Goal: Find specific page/section: Find specific page/section

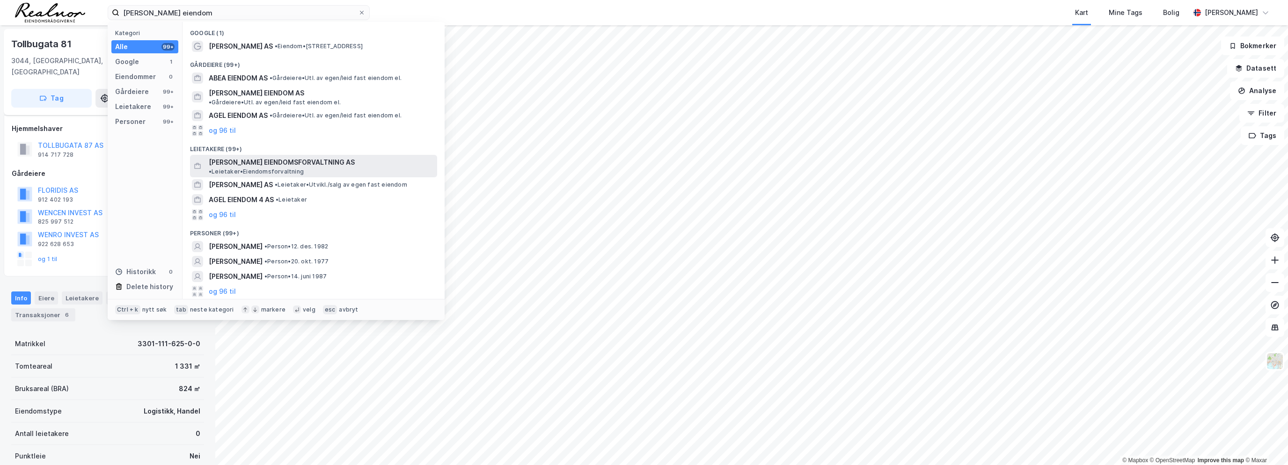
scroll to position [94, 0]
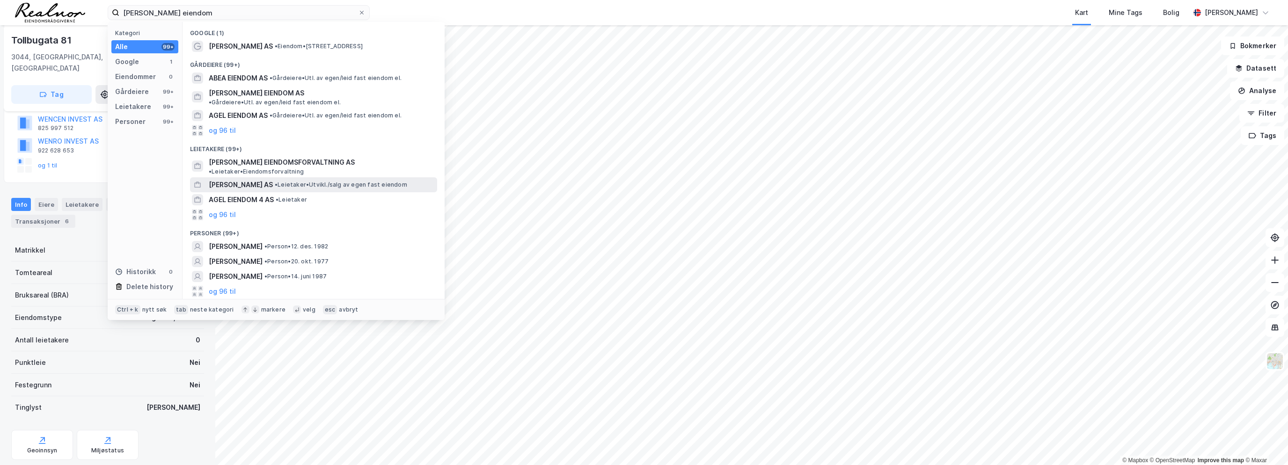
click at [268, 179] on div "[PERSON_NAME] EIENDOM AS • Leietaker • [GEOGRAPHIC_DATA]/salg av egen fast eien…" at bounding box center [322, 184] width 227 height 11
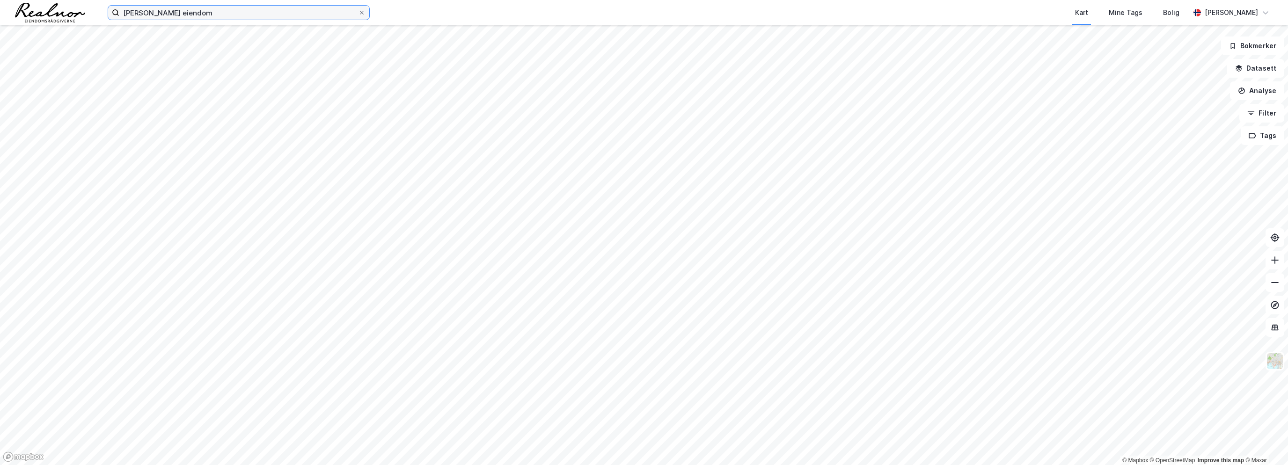
click at [183, 15] on input "[PERSON_NAME] eiendom" at bounding box center [238, 13] width 239 height 14
